Goal: Check status: Check status

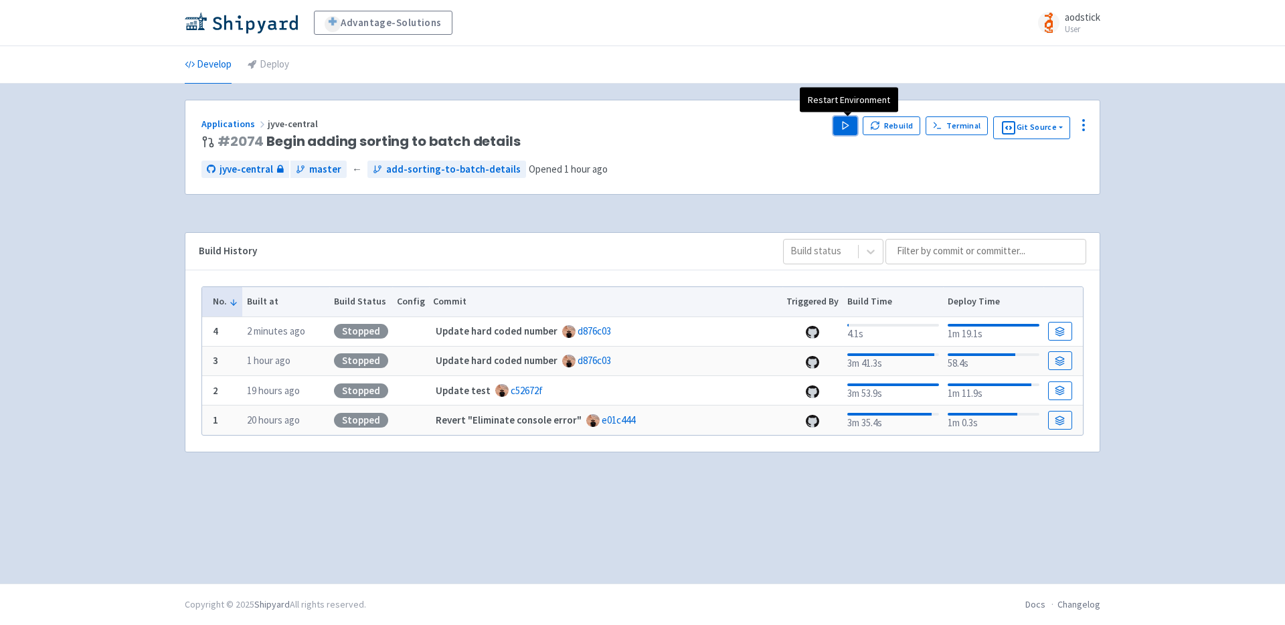
click at [845, 126] on polygon "button" at bounding box center [845, 125] width 6 height 7
click at [1203, 159] on div "Advantage-Solutions aodstick User Profile Sign out Develop Deploy #" at bounding box center [642, 292] width 1285 height 584
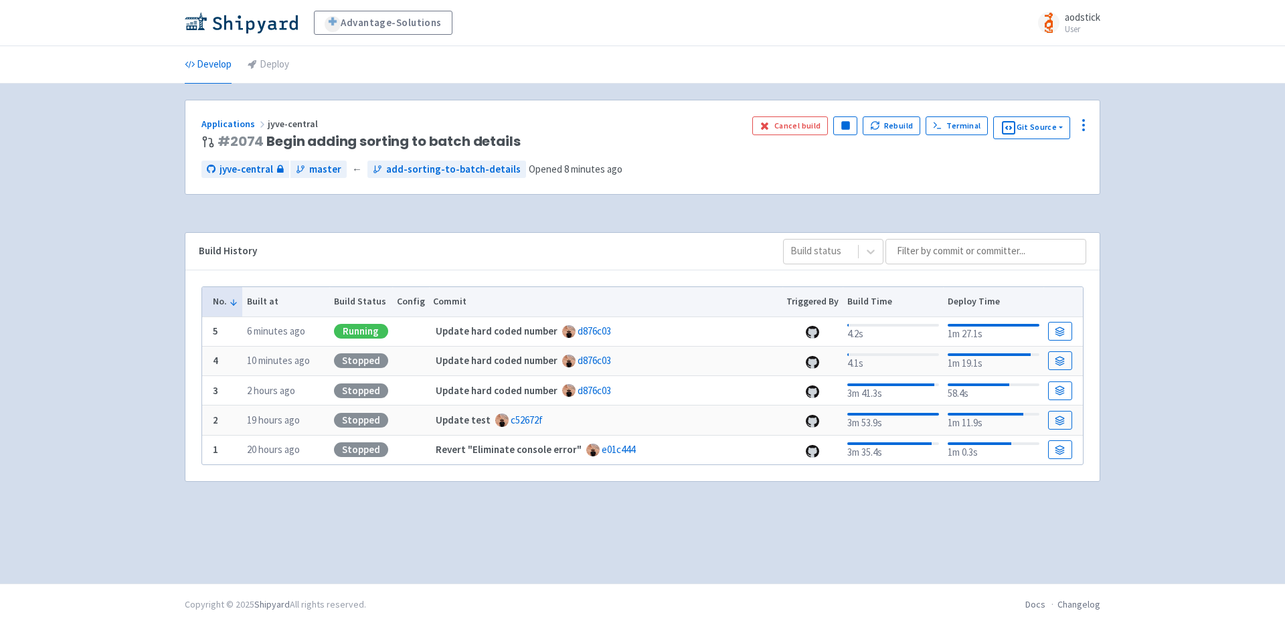
click at [1187, 167] on div "Advantage-Solutions aodstick User Profile Sign out Develop Deploy #" at bounding box center [642, 292] width 1285 height 584
click at [786, 124] on span "Visit" at bounding box center [790, 125] width 17 height 11
